Goal: Transaction & Acquisition: Obtain resource

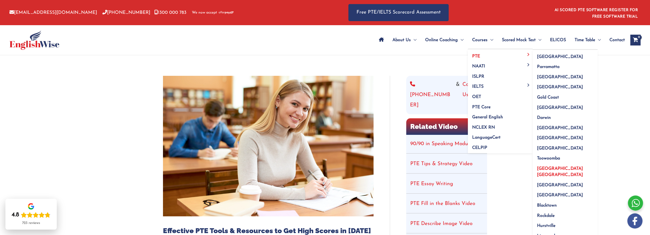
click at [558, 168] on span "[GEOGRAPHIC_DATA] [GEOGRAPHIC_DATA]" at bounding box center [560, 171] width 46 height 11
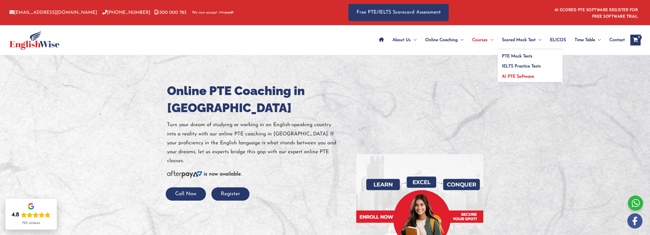
click at [523, 75] on span "AI PTE Software" at bounding box center [518, 76] width 32 height 4
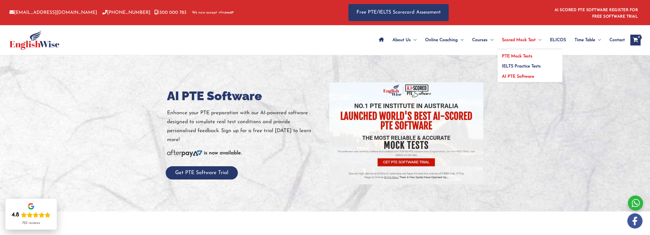
click at [514, 56] on span "PTE Mock Tests" at bounding box center [517, 56] width 31 height 4
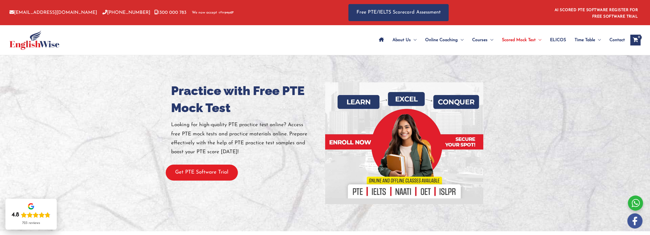
click at [198, 172] on button "Get PTE Software Trial" at bounding box center [202, 172] width 72 height 16
